Goal: Task Accomplishment & Management: Use online tool/utility

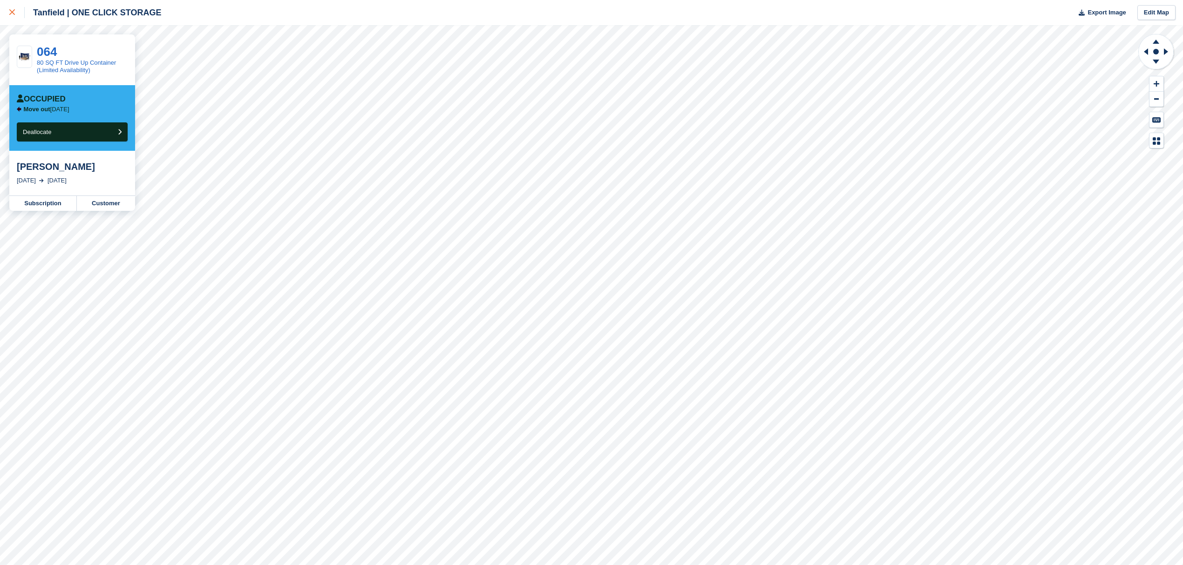
click at [7, 11] on link at bounding box center [12, 12] width 25 height 25
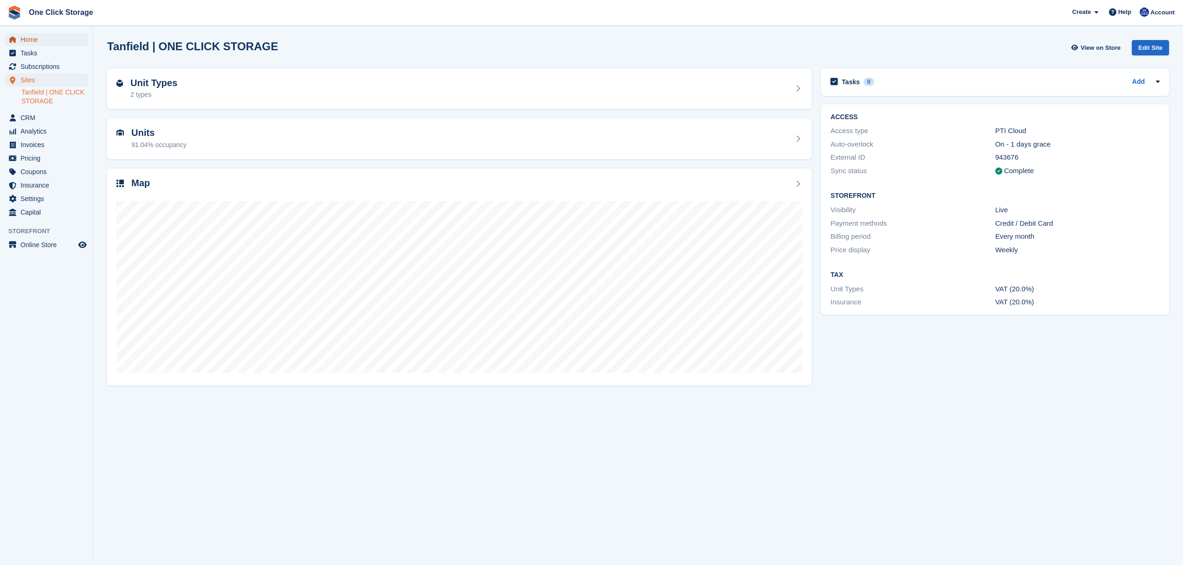
click at [47, 40] on span "Home" at bounding box center [48, 39] width 56 height 13
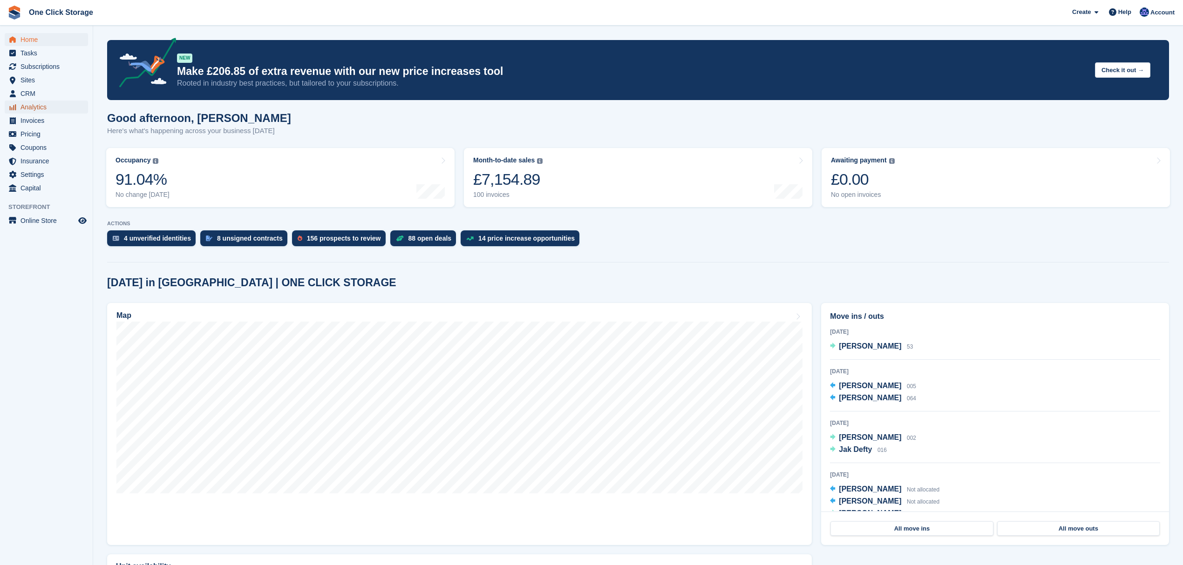
click at [48, 104] on span "Analytics" at bounding box center [48, 107] width 56 height 13
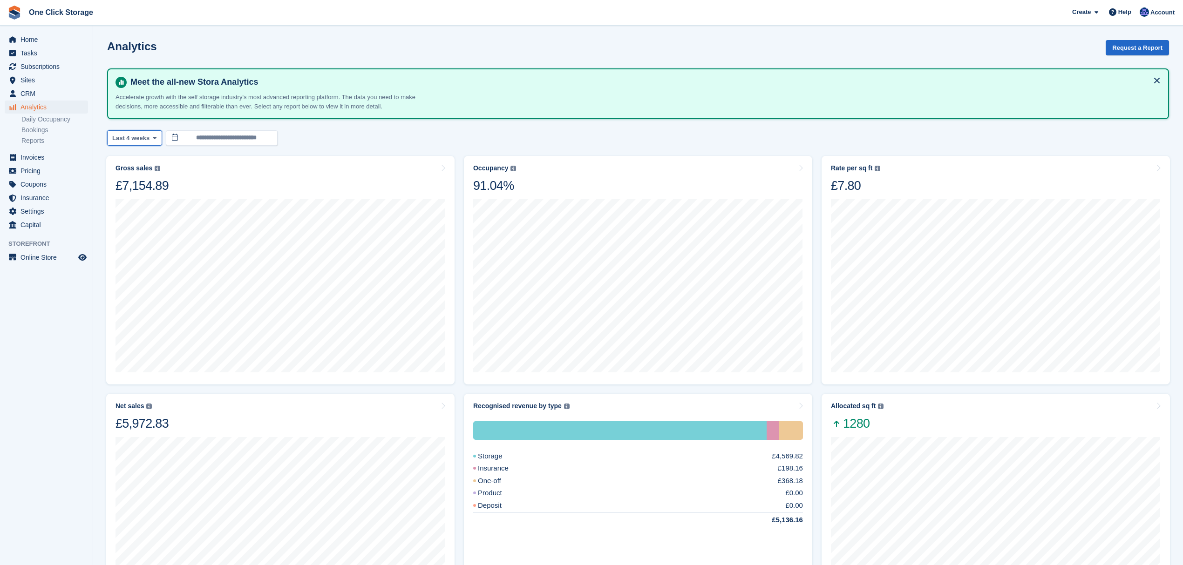
click at [147, 138] on button "Last 4 weeks" at bounding box center [134, 137] width 55 height 15
click at [190, 136] on input "**********" at bounding box center [222, 137] width 112 height 15
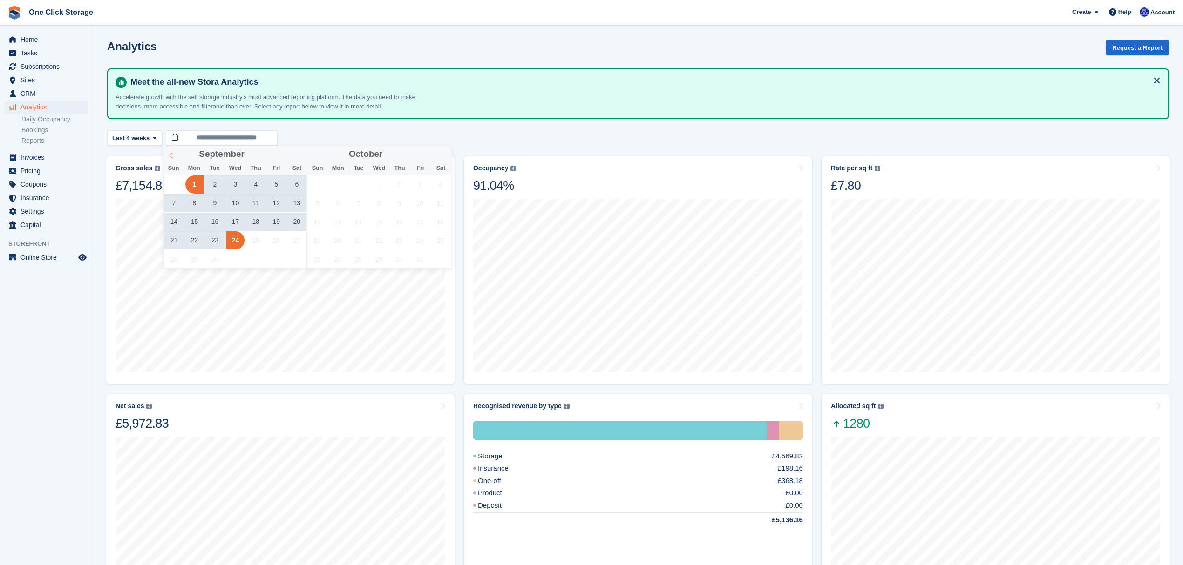
click at [170, 153] on icon at bounding box center [171, 155] width 7 height 7
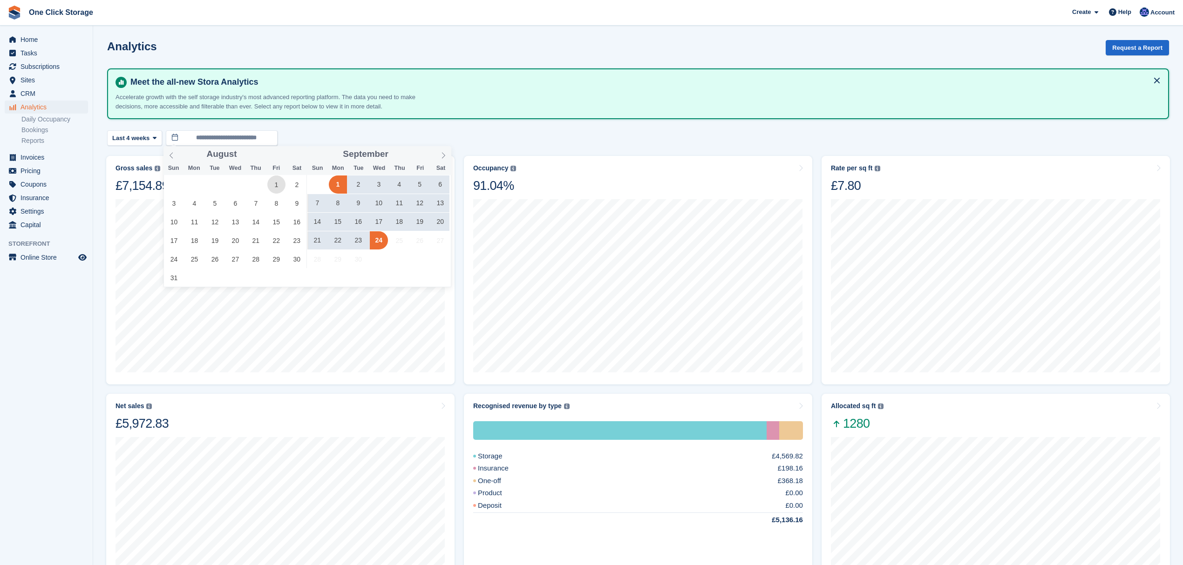
click at [274, 185] on span "1" at bounding box center [276, 185] width 18 height 18
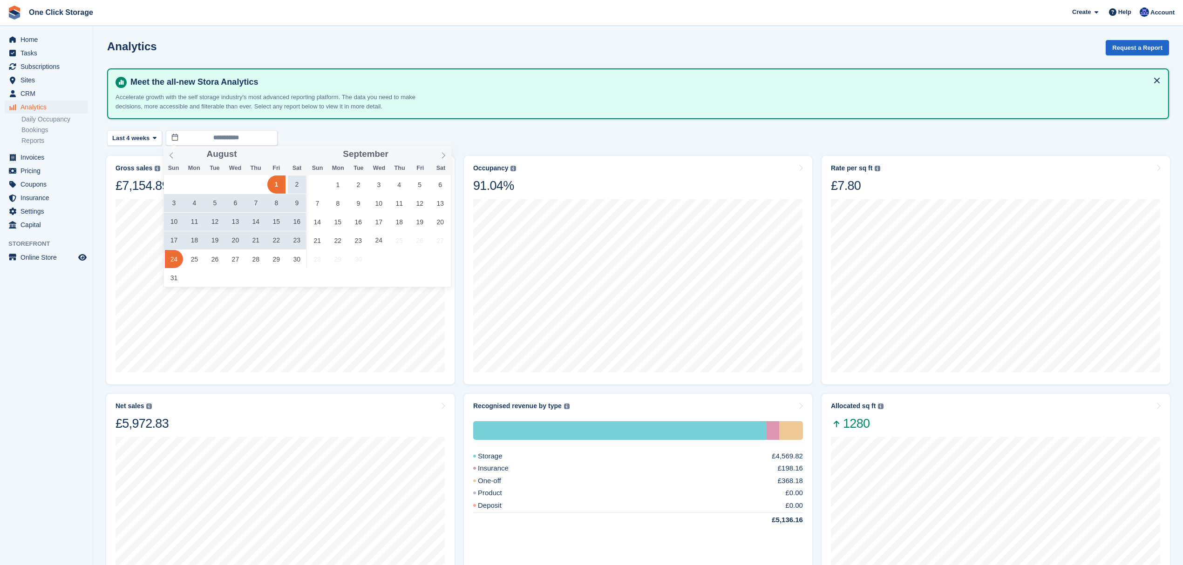
click at [176, 258] on span "24" at bounding box center [174, 259] width 18 height 18
type input "**********"
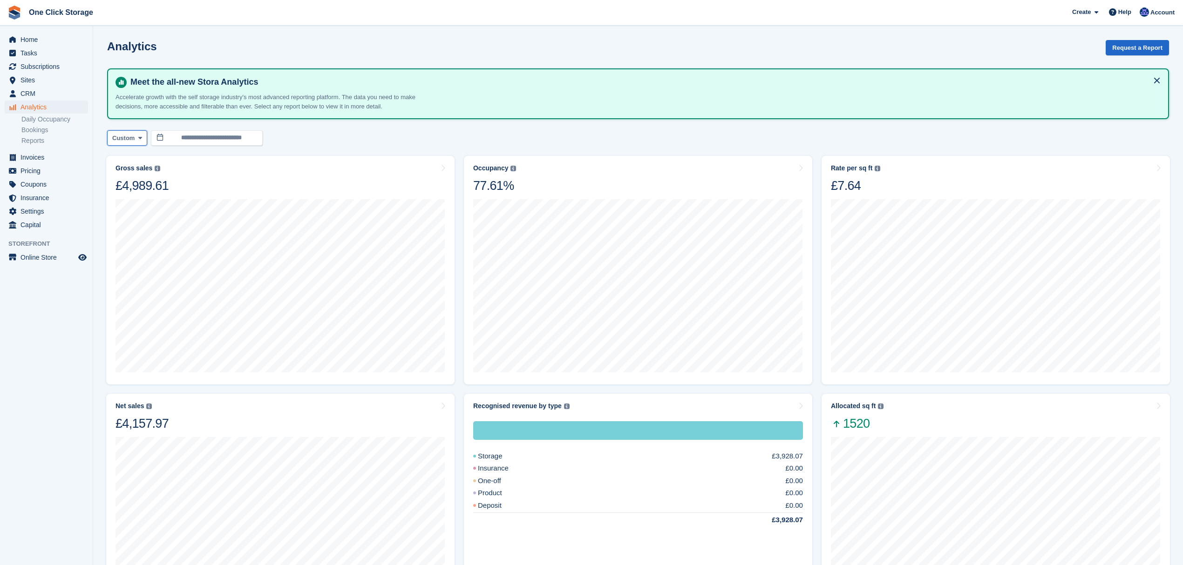
click at [138, 138] on icon at bounding box center [140, 138] width 4 height 6
click at [145, 295] on link "Month to date" at bounding box center [151, 294] width 81 height 17
